Goal: Transaction & Acquisition: Download file/media

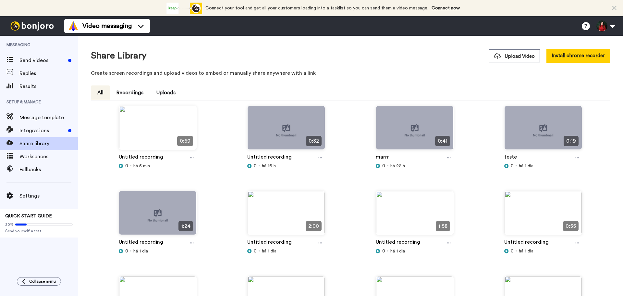
drag, startPoint x: 194, startPoint y: 158, endPoint x: 197, endPoint y: 165, distance: 8.0
click at [193, 158] on div at bounding box center [192, 158] width 10 height 10
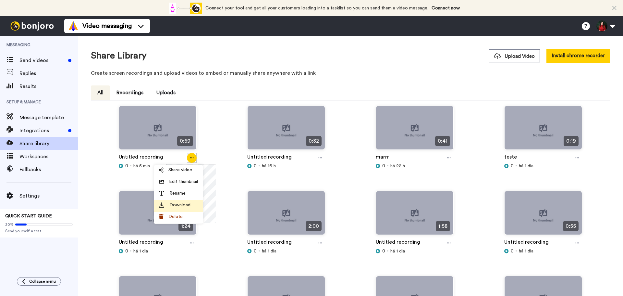
click at [199, 203] on li "Download" at bounding box center [178, 206] width 49 height 12
